Goal: Obtain resource: Obtain resource

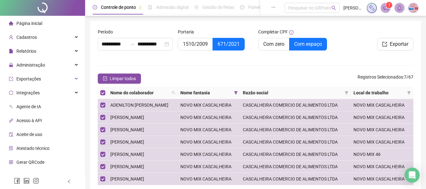
click at [129, 76] on span "Limpar todos" at bounding box center [123, 78] width 26 height 7
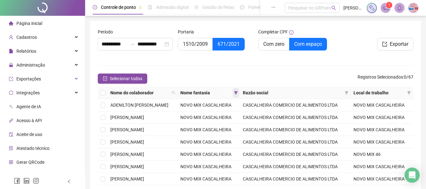
click at [238, 93] on icon "filter" at bounding box center [236, 93] width 4 height 4
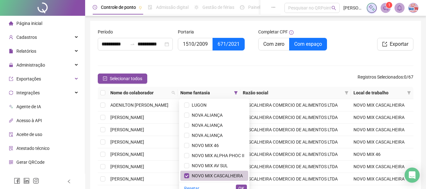
click at [214, 174] on span "NOVO MIX CASCALHEIRA" at bounding box center [216, 175] width 54 height 5
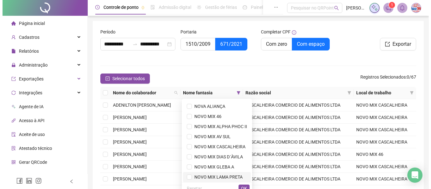
scroll to position [61, 0]
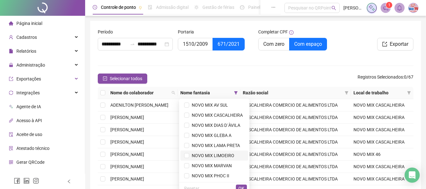
click at [220, 153] on span "NOVO MIX LIMOEIRO" at bounding box center [211, 155] width 45 height 5
click at [243, 186] on span "OK" at bounding box center [242, 188] width 6 height 7
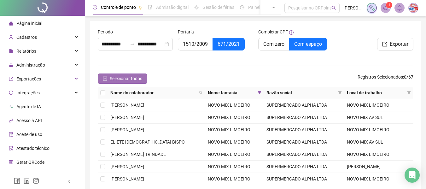
click at [127, 77] on span "Selecionar todos" at bounding box center [126, 78] width 32 height 7
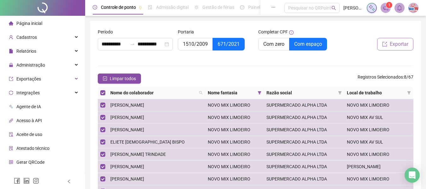
click at [393, 39] on button "Exportar" at bounding box center [395, 44] width 36 height 13
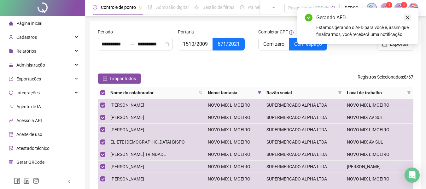
click at [408, 20] on link "Close" at bounding box center [407, 17] width 7 height 7
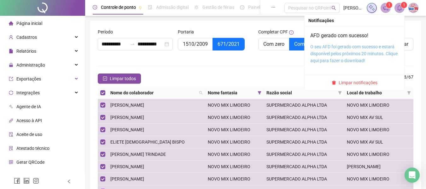
click at [388, 48] on link "O seu AFD foi gerado com sucesso e estará disponível pelos próximos 20 minutos.…" at bounding box center [353, 53] width 87 height 19
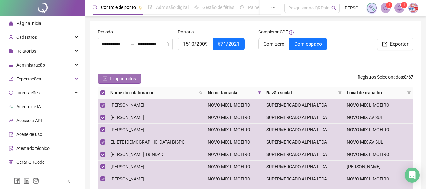
click at [127, 75] on span "Limpar todos" at bounding box center [123, 78] width 26 height 7
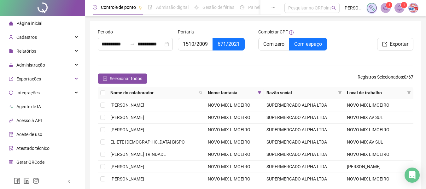
click at [204, 62] on form "**********" at bounding box center [256, 121] width 316 height 187
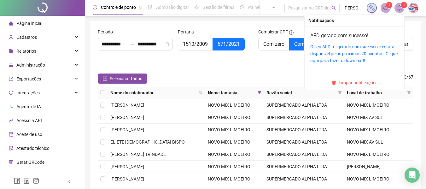
click at [306, 68] on div "AFD gerado com sucesso! O seu AFD foi gerado com sucesso e estará disponível pe…" at bounding box center [355, 50] width 100 height 49
click at [376, 85] on span "Limpar notificações" at bounding box center [358, 82] width 39 height 7
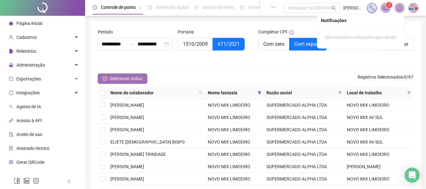
click at [125, 74] on button "Selecionar todos" at bounding box center [123, 79] width 50 height 10
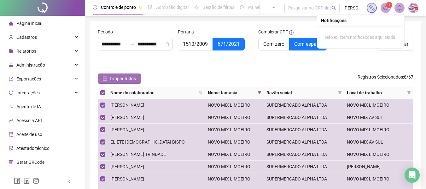
click at [125, 74] on button "Limpar todos" at bounding box center [119, 79] width 43 height 10
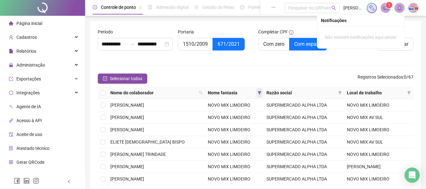
click at [257, 94] on span at bounding box center [259, 92] width 6 height 9
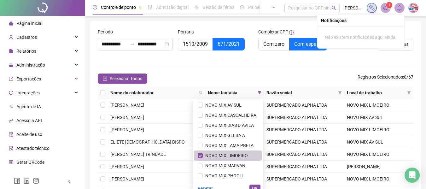
drag, startPoint x: 227, startPoint y: 156, endPoint x: 230, endPoint y: 127, distance: 28.8
click at [227, 155] on span "NOVO MIX LIMOEIRO" at bounding box center [225, 155] width 45 height 5
click at [230, 126] on span "NOVO MIX DIAS D´ÀVILA" at bounding box center [228, 125] width 51 height 5
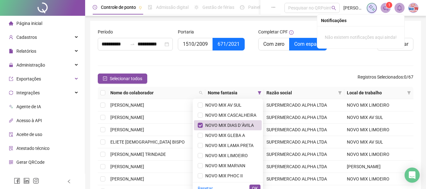
drag, startPoint x: 253, startPoint y: 186, endPoint x: 239, endPoint y: 153, distance: 35.5
click at [253, 186] on span "OK" at bounding box center [255, 188] width 6 height 7
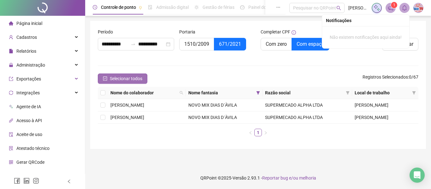
click at [121, 81] on span "Selecionar todos" at bounding box center [126, 78] width 32 height 7
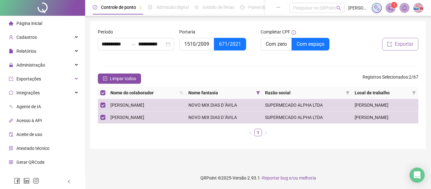
click at [415, 48] on button "Exportar" at bounding box center [400, 44] width 36 height 13
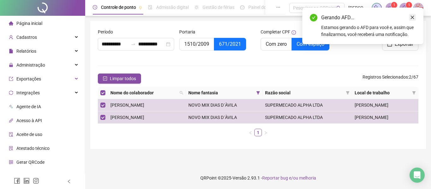
click at [411, 17] on icon "close" at bounding box center [412, 17] width 4 height 4
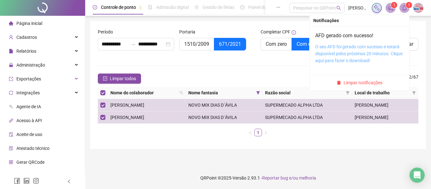
click at [389, 46] on link "O seu AFD foi gerado com sucesso e estará disponível pelos próximos 20 minutos.…" at bounding box center [358, 53] width 87 height 19
click at [372, 83] on span "Limpar notificações" at bounding box center [363, 82] width 39 height 7
